Goal: Task Accomplishment & Management: Manage account settings

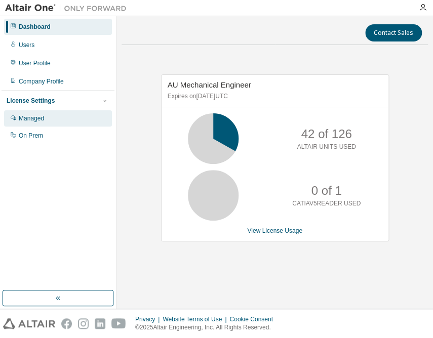
click at [39, 121] on div "Managed" at bounding box center [31, 118] width 25 height 8
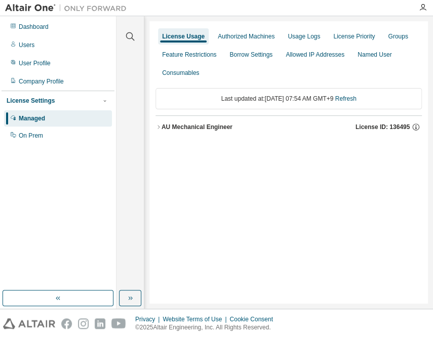
click at [193, 130] on div "AU Mechanical Engineer" at bounding box center [196, 127] width 71 height 8
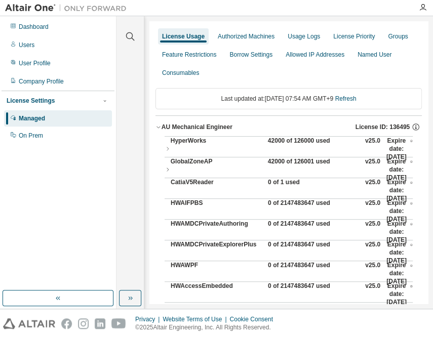
click at [279, 141] on div "42000 of 126000 used" at bounding box center [313, 149] width 91 height 24
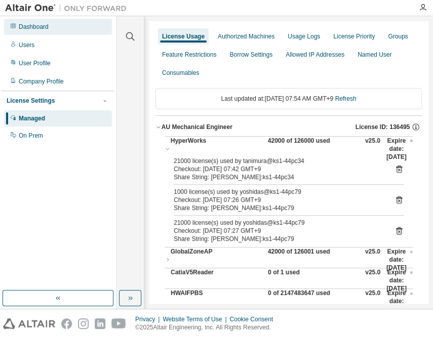
click at [26, 24] on div "Dashboard" at bounding box center [34, 27] width 30 height 8
